Goal: Task Accomplishment & Management: Manage account settings

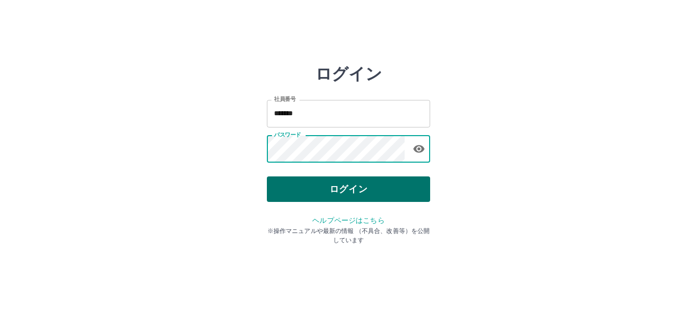
click at [378, 179] on button "ログイン" at bounding box center [348, 190] width 163 height 26
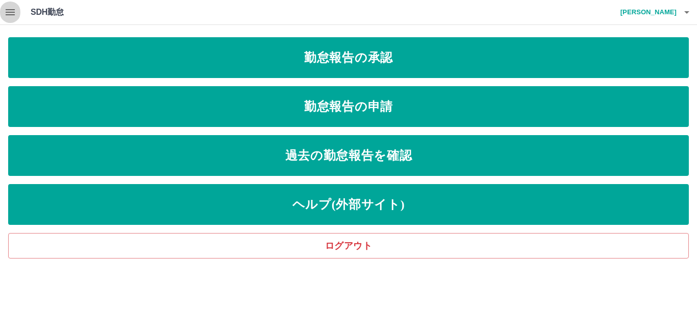
click at [10, 14] on icon "button" at bounding box center [10, 12] width 9 height 6
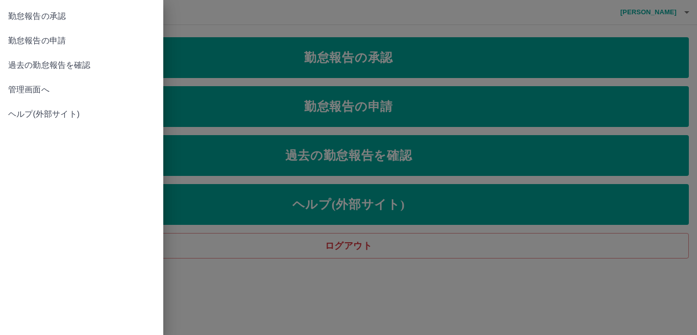
drag, startPoint x: 96, startPoint y: 83, endPoint x: 197, endPoint y: 82, distance: 100.1
click at [96, 82] on link "管理画面へ" at bounding box center [81, 90] width 163 height 25
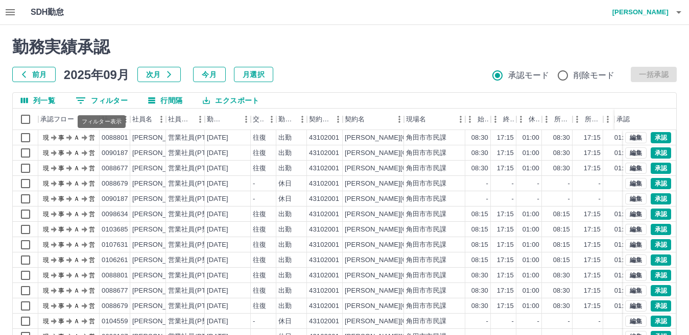
click at [116, 101] on button "0 フィルター" at bounding box center [101, 100] width 68 height 15
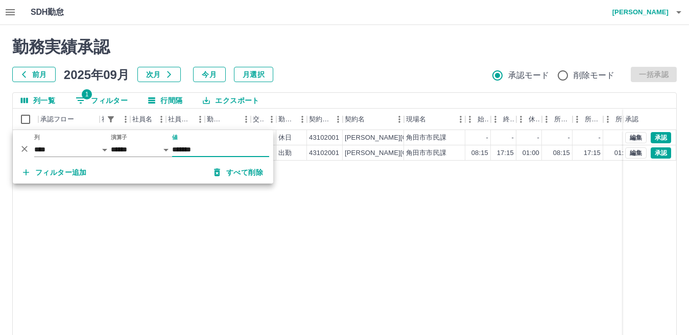
type input "*******"
click at [335, 67] on div at bounding box center [344, 167] width 689 height 335
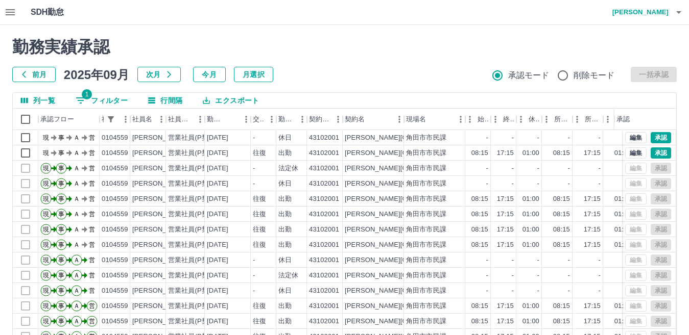
click at [15, 15] on icon "button" at bounding box center [10, 12] width 12 height 12
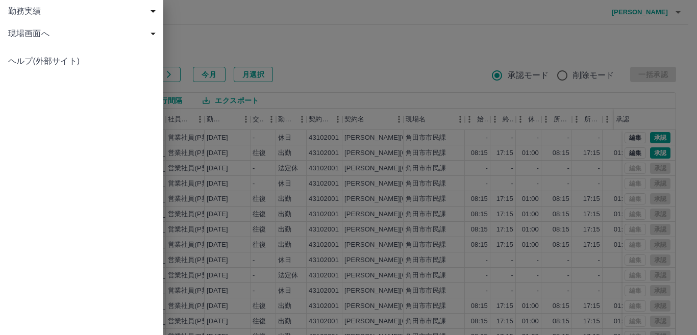
click at [33, 32] on span "現場画面へ" at bounding box center [83, 34] width 151 height 12
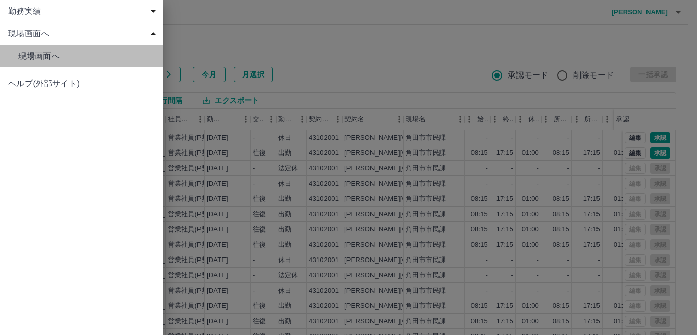
click at [95, 57] on span "現場画面へ" at bounding box center [86, 56] width 137 height 12
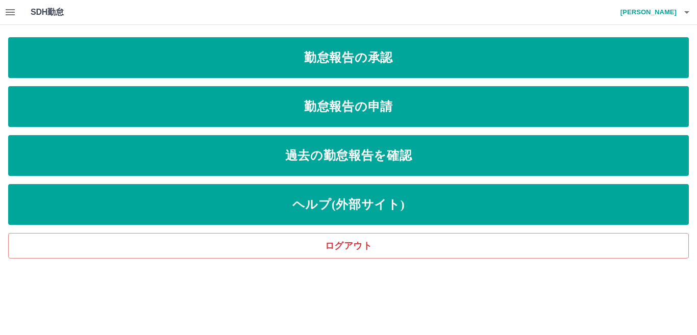
click at [3, 12] on button "button" at bounding box center [10, 12] width 20 height 25
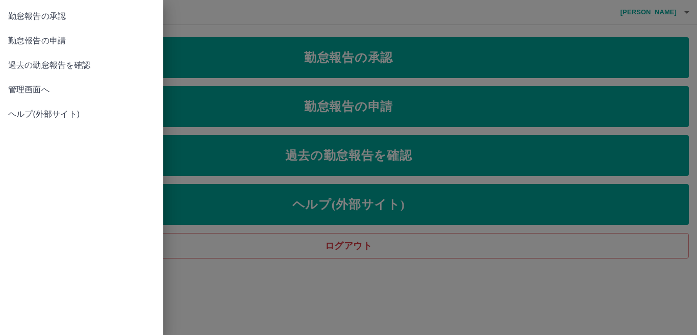
click at [304, 297] on div at bounding box center [348, 167] width 697 height 335
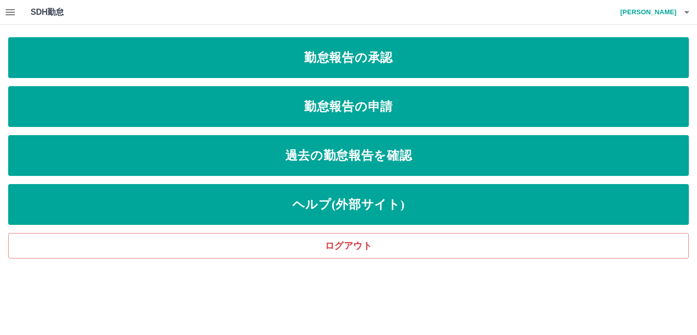
click at [3, 10] on button "button" at bounding box center [10, 12] width 20 height 25
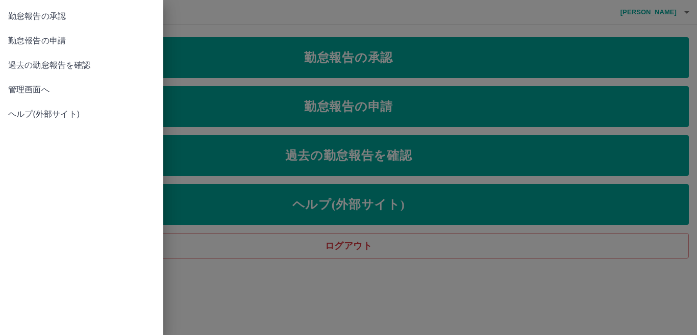
click at [199, 18] on div at bounding box center [348, 167] width 697 height 335
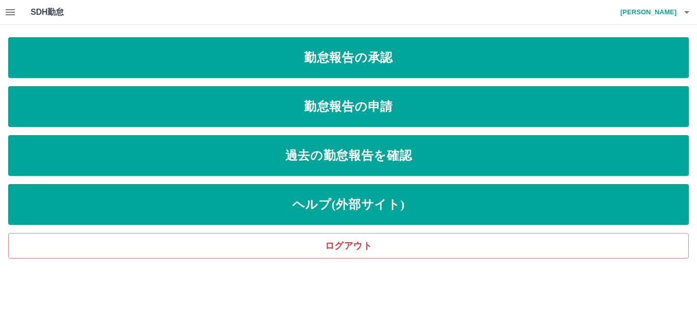
click at [8, 11] on icon "button" at bounding box center [10, 12] width 12 height 12
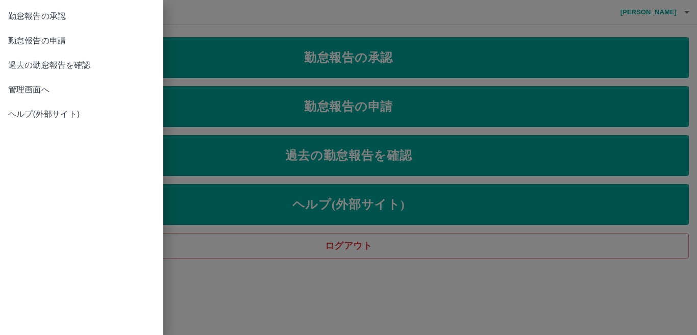
click at [68, 91] on span "管理画面へ" at bounding box center [81, 90] width 147 height 12
